Goal: Check status: Check status

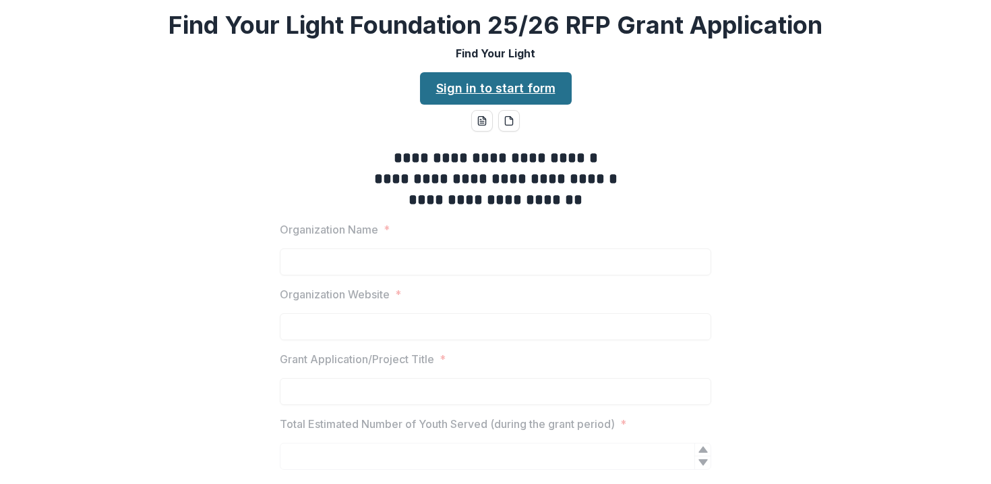
click at [534, 90] on link "Sign in to start form" at bounding box center [496, 88] width 152 height 32
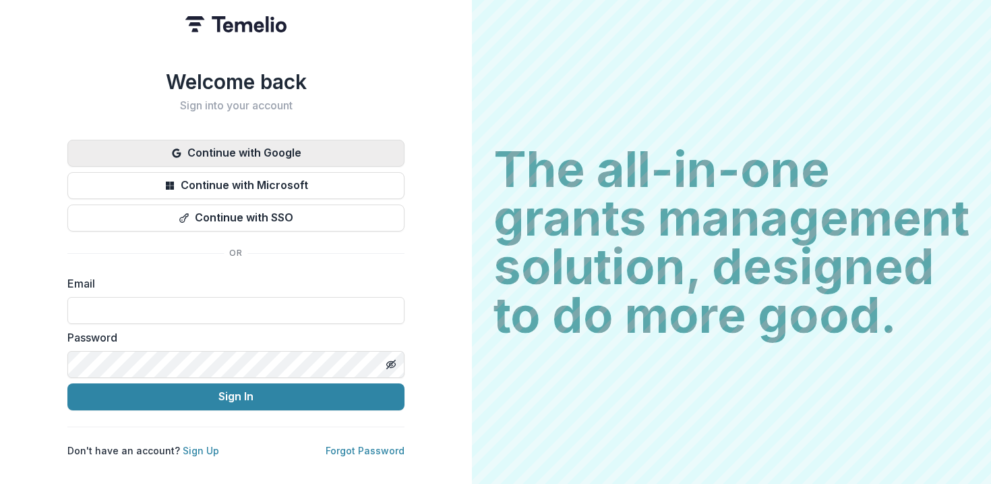
click at [343, 153] on button "Continue with Google" at bounding box center [235, 153] width 337 height 27
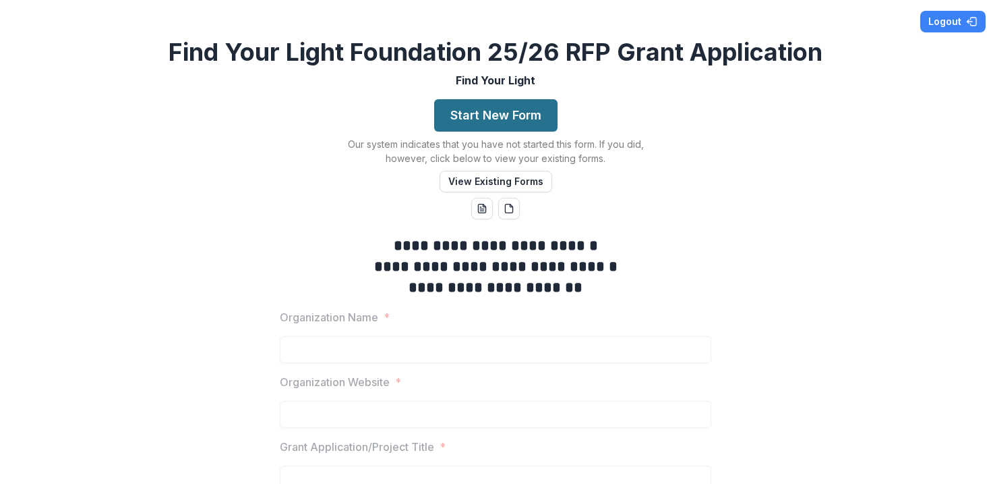
click at [506, 123] on button "Start New Form" at bounding box center [495, 115] width 123 height 32
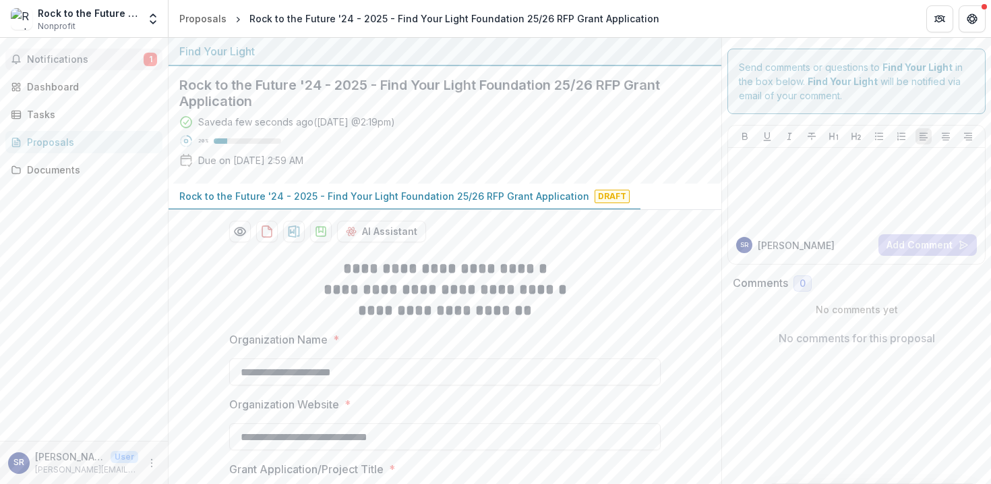
click at [114, 59] on span "Notifications" at bounding box center [85, 59] width 117 height 11
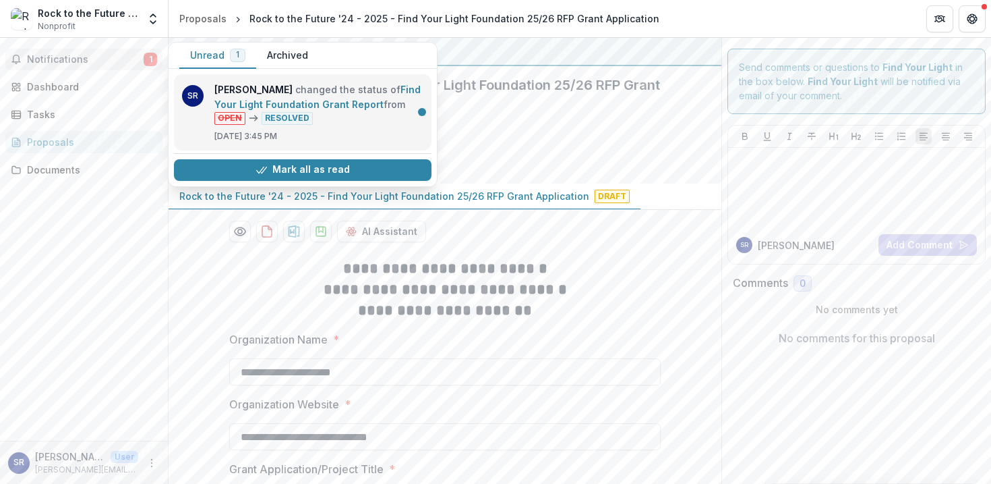
click at [322, 110] on link "Find Your Light Foundation Grant Report" at bounding box center [317, 97] width 206 height 26
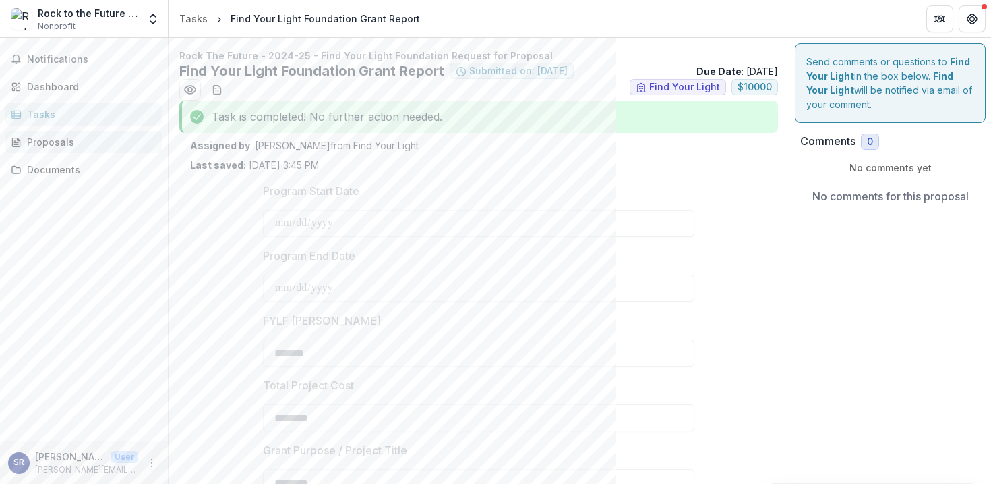
click at [73, 144] on div "Proposals" at bounding box center [89, 142] width 125 height 14
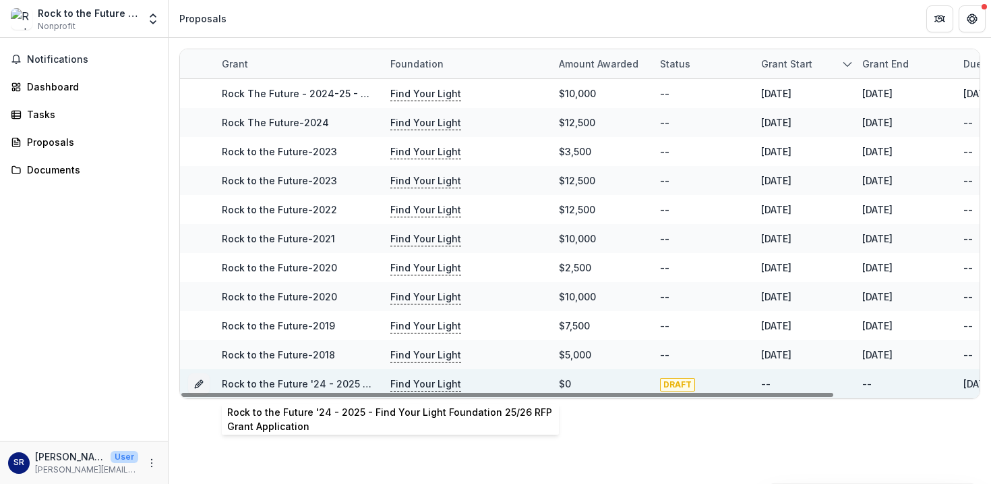
click at [330, 383] on link "Rock to the Future '24 - 2025 - Find Your Light Foundation 25/26 RFP Grant Appl…" at bounding box center [427, 383] width 410 height 11
